Goal: Transaction & Acquisition: Purchase product/service

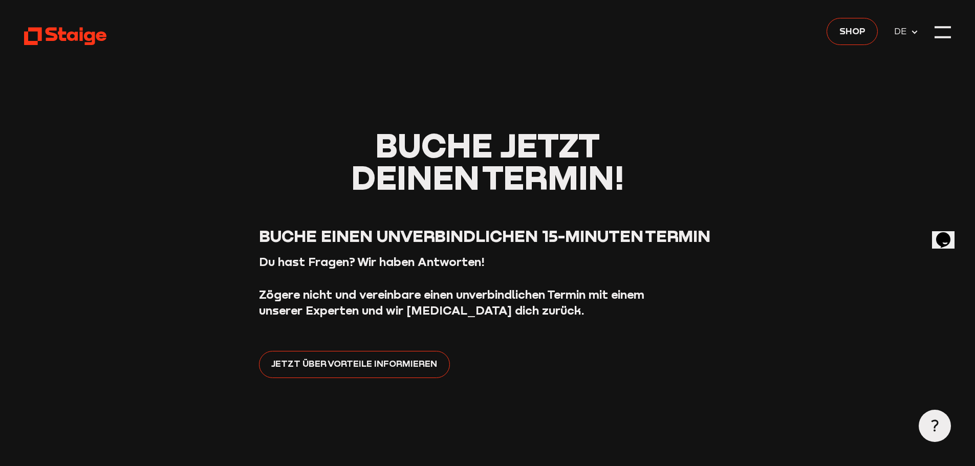
click at [45, 37] on icon at bounding box center [65, 36] width 82 height 20
click at [944, 33] on div at bounding box center [943, 32] width 16 height 16
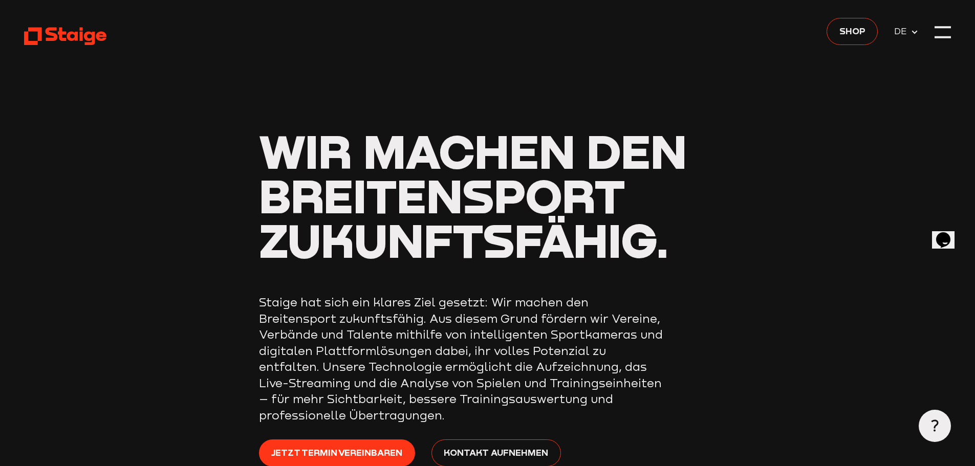
click at [53, 37] on icon at bounding box center [65, 36] width 82 height 20
click at [853, 29] on span "Shop" at bounding box center [853, 31] width 26 height 14
